Goal: Information Seeking & Learning: Learn about a topic

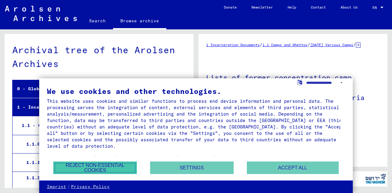
click at [117, 167] on button "Reject non-essential cookies" at bounding box center [95, 168] width 84 height 13
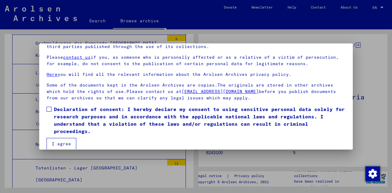
scroll to position [50, 0]
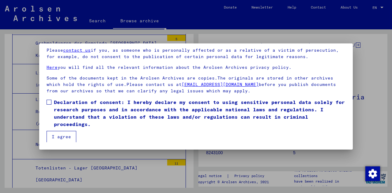
click at [57, 138] on button "I agree" at bounding box center [62, 137] width 30 height 12
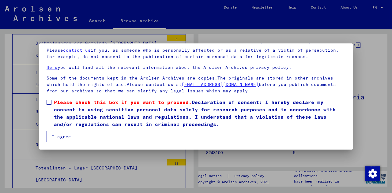
drag, startPoint x: 45, startPoint y: 98, endPoint x: 49, endPoint y: 103, distance: 6.1
click at [46, 100] on mat-dialog-content "Our terms of use were established by the international commission, which is the…" at bounding box center [196, 80] width 314 height 126
click at [49, 104] on span at bounding box center [49, 102] width 5 height 5
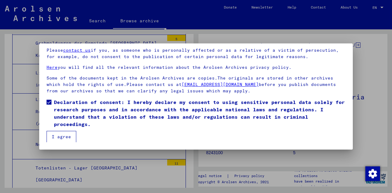
click at [67, 140] on button "I agree" at bounding box center [62, 137] width 30 height 12
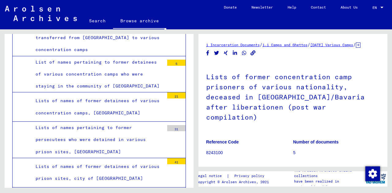
scroll to position [12760, 0]
